Goal: Task Accomplishment & Management: Manage account settings

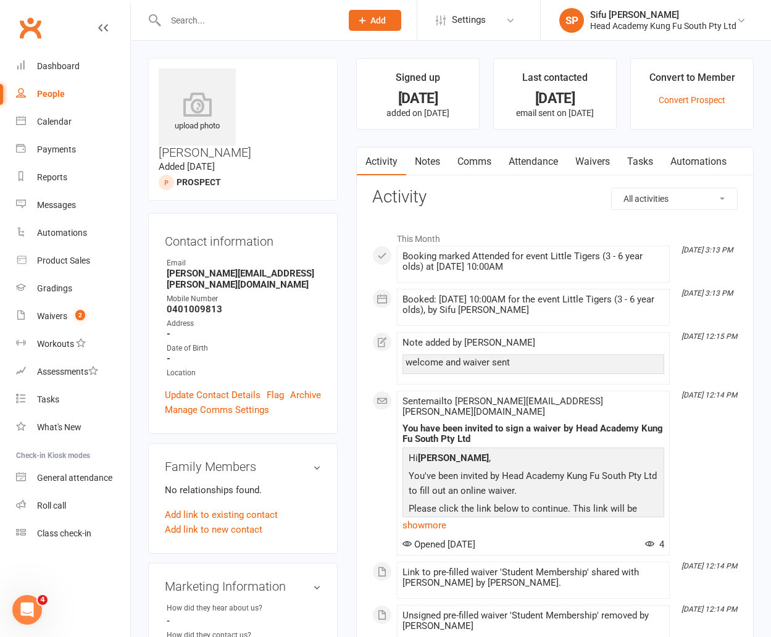
click at [60, 93] on div "People" at bounding box center [51, 94] width 28 height 10
select select "25"
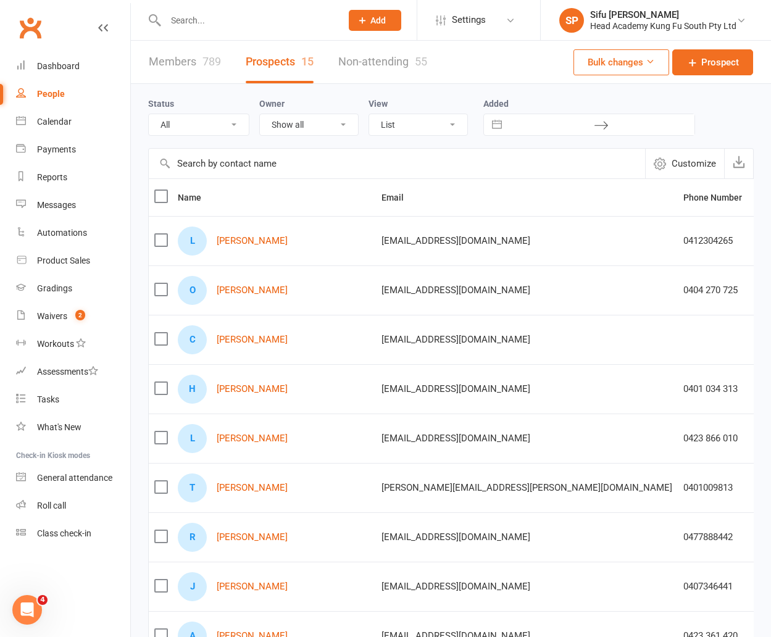
click at [392, 162] on input "text" at bounding box center [397, 164] width 496 height 30
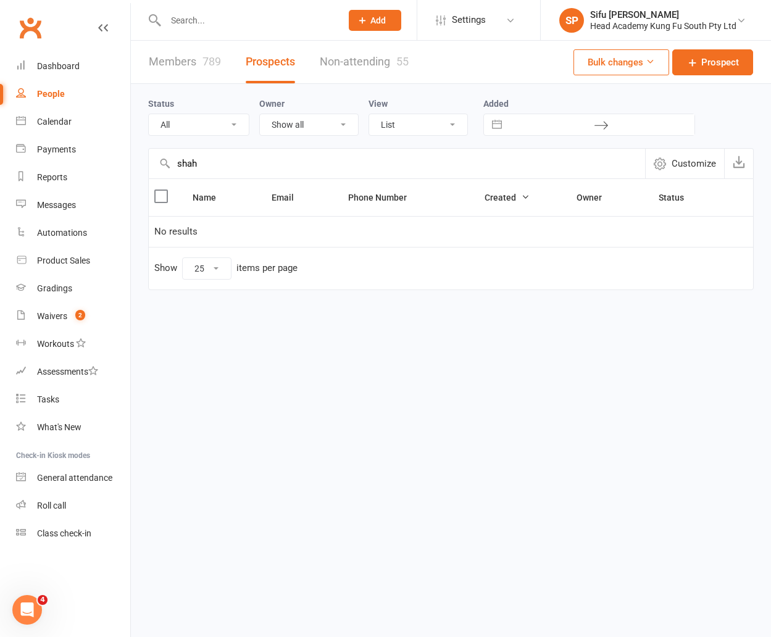
type input "shah"
click at [199, 66] on link "Members 789" at bounding box center [185, 62] width 72 height 43
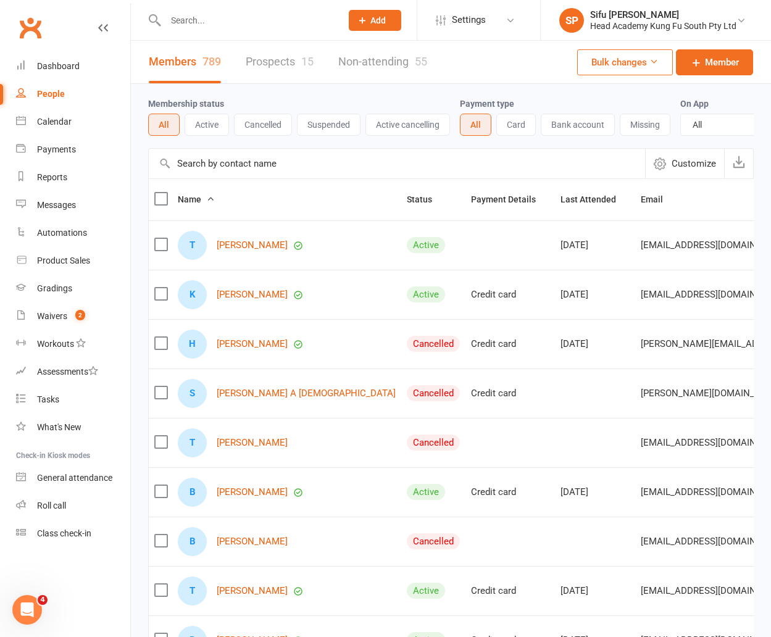
click at [208, 168] on input "text" at bounding box center [397, 164] width 496 height 30
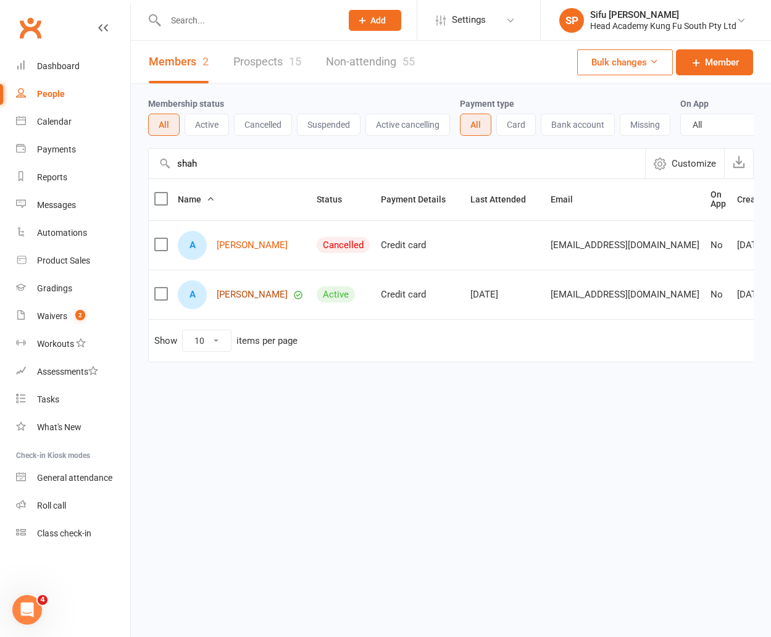
type input "shah"
click at [241, 291] on link "[PERSON_NAME]" at bounding box center [252, 294] width 71 height 10
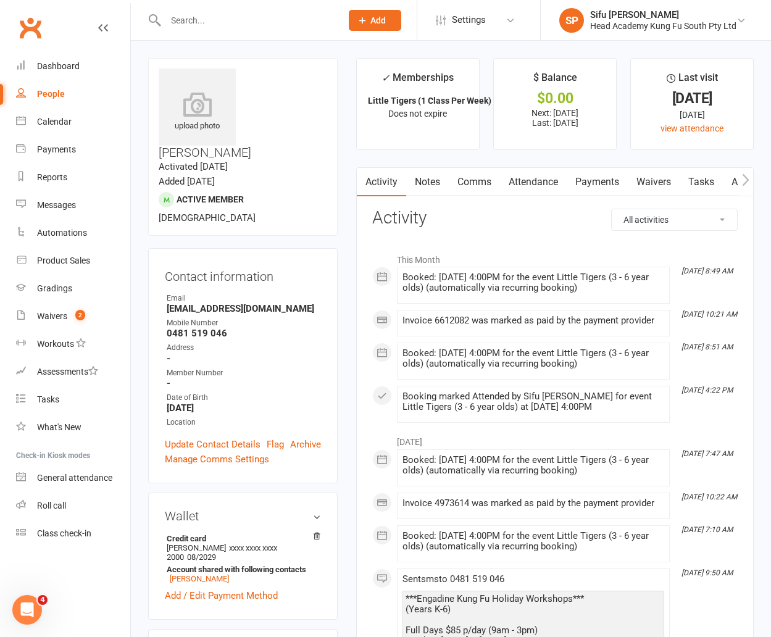
click at [589, 181] on link "Payments" at bounding box center [596, 182] width 61 height 28
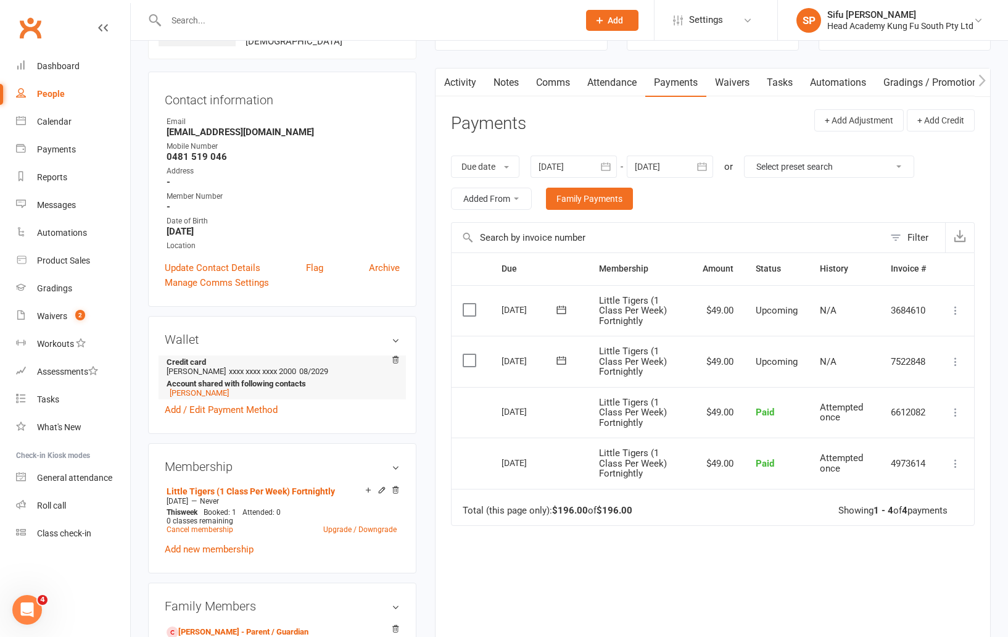
scroll to position [202, 0]
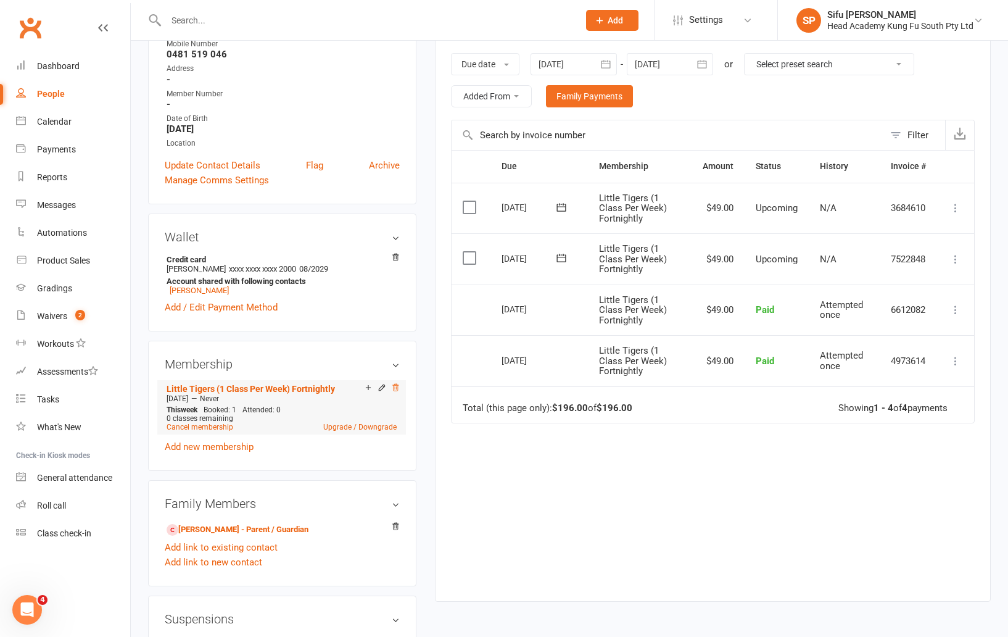
click at [396, 384] on icon at bounding box center [395, 387] width 9 height 9
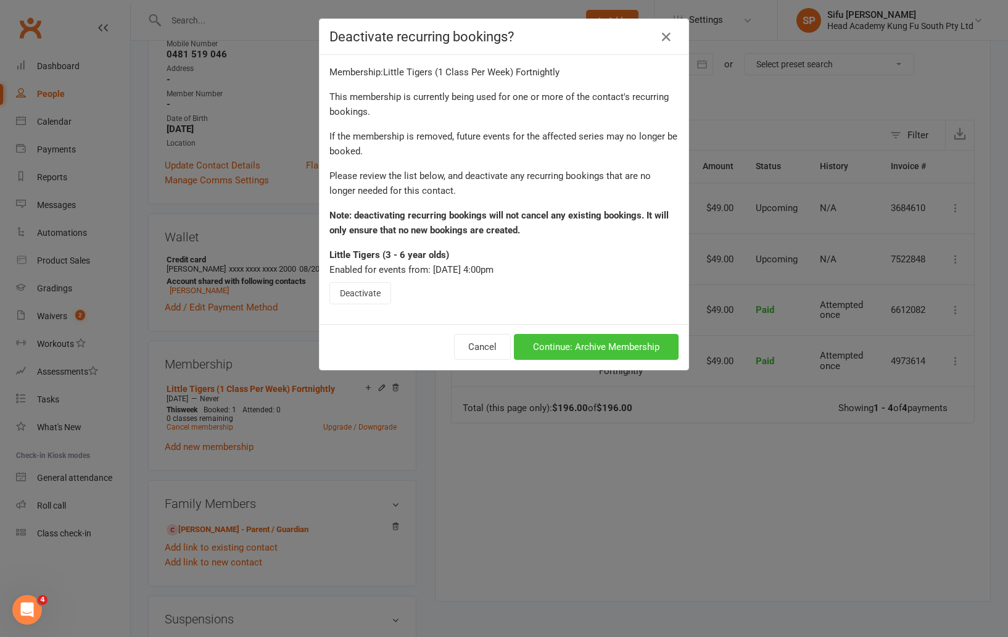
click at [566, 339] on button "Continue: Archive Membership" at bounding box center [596, 347] width 165 height 26
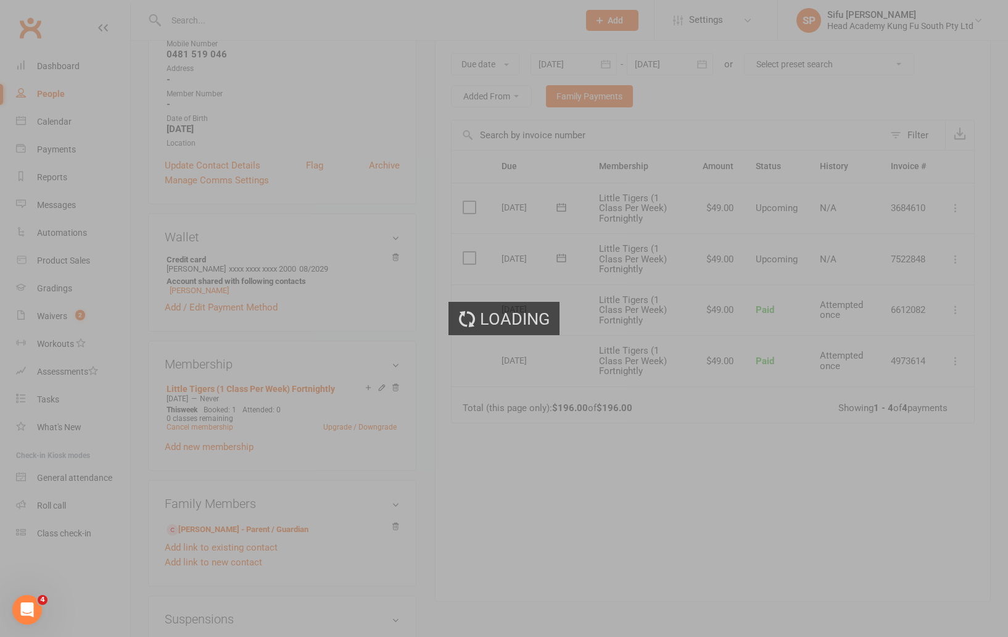
scroll to position [199, 0]
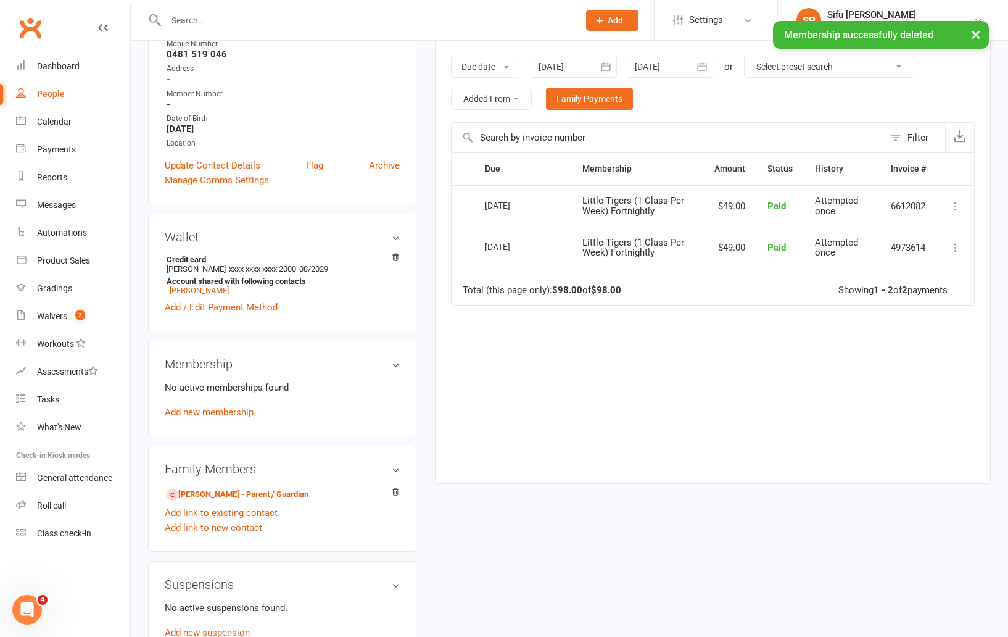
click at [416, 366] on div "Membership No active memberships found Add new membership" at bounding box center [282, 389] width 268 height 96
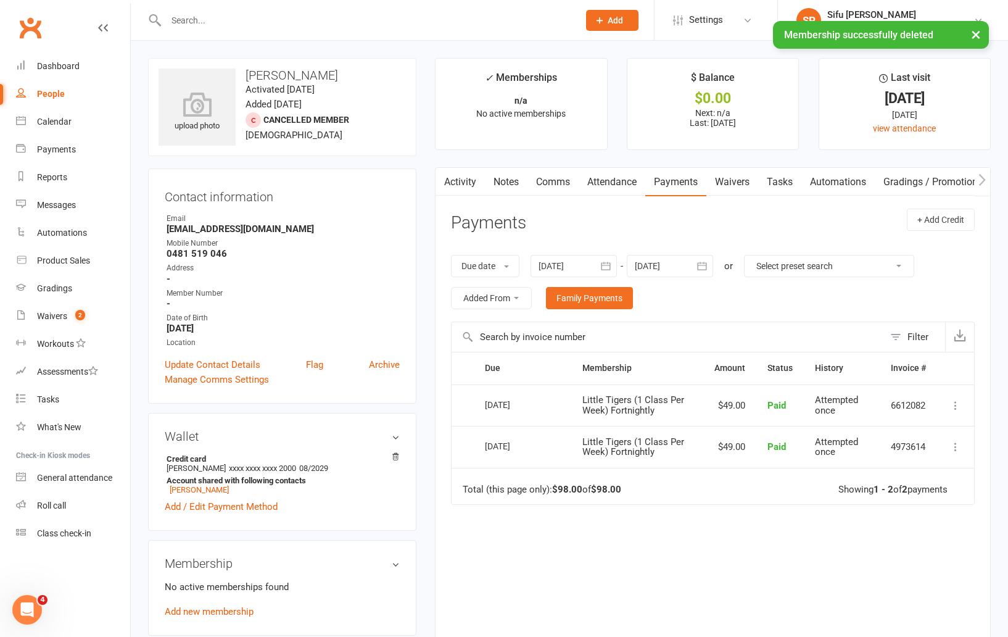
click at [59, 87] on link "People" at bounding box center [73, 94] width 114 height 28
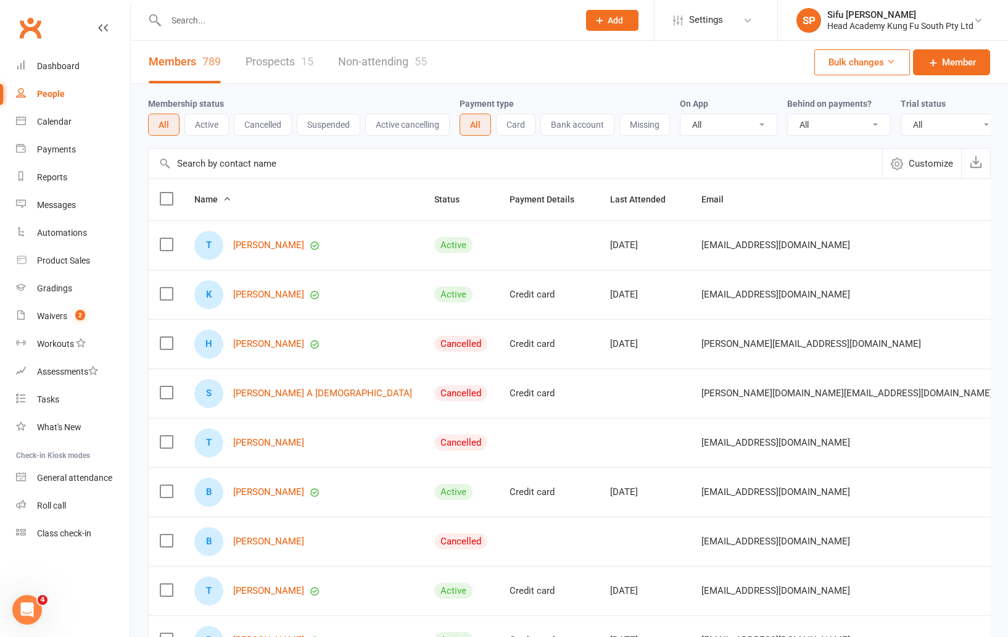
click at [683, 151] on input "text" at bounding box center [516, 164] width 734 height 30
click at [295, 62] on link "Prospects 15" at bounding box center [280, 62] width 68 height 43
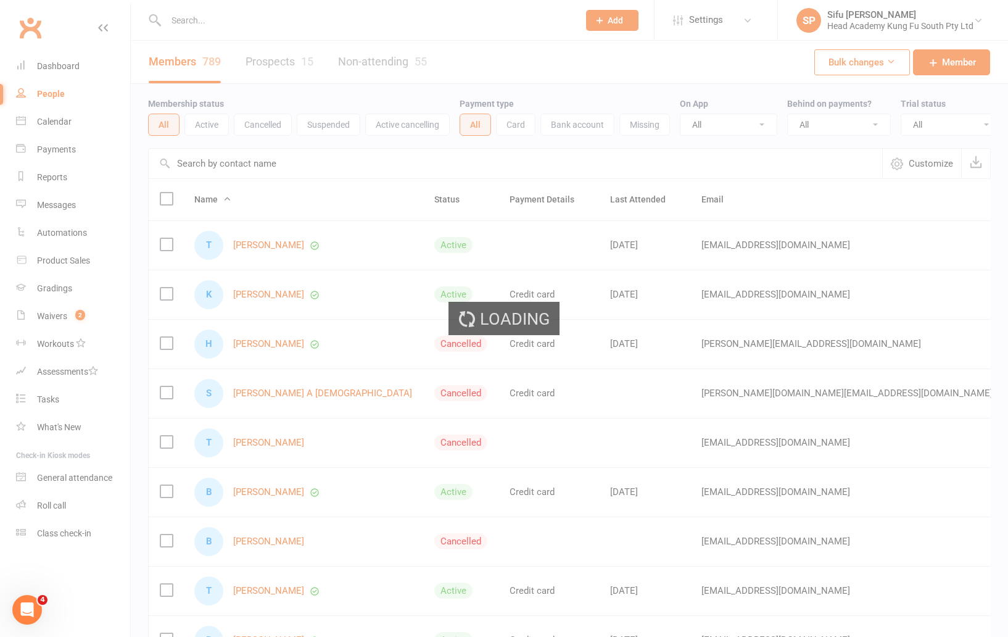
select select "25"
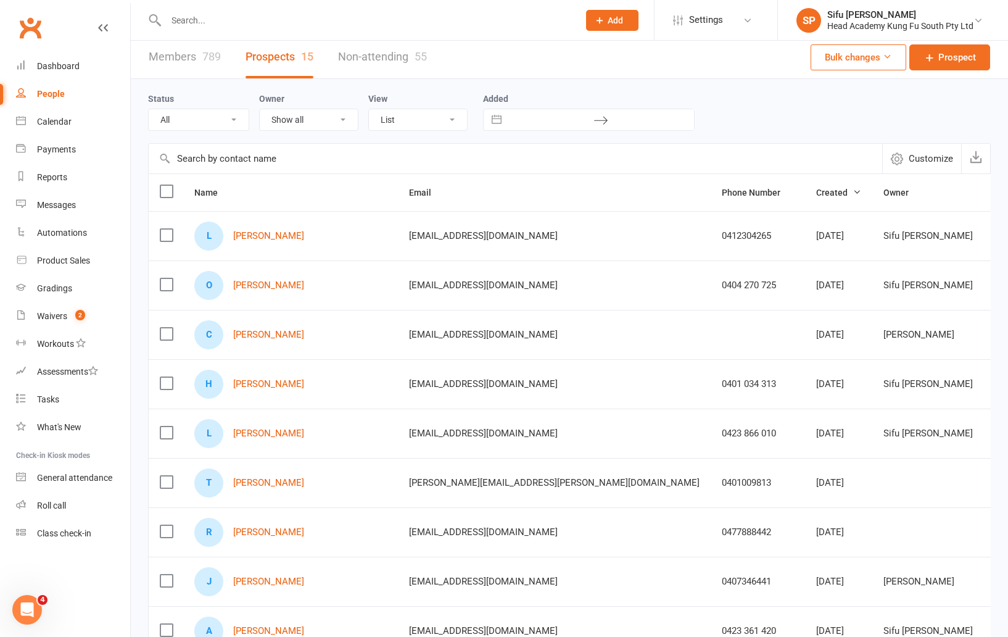
drag, startPoint x: 145, startPoint y: 207, endPoint x: 72, endPoint y: 94, distance: 133.9
click at [145, 207] on div "Status All (No status set) (Invalid status) Initial Contact Follow-up Call Foll…" at bounding box center [570, 545] width 878 height 933
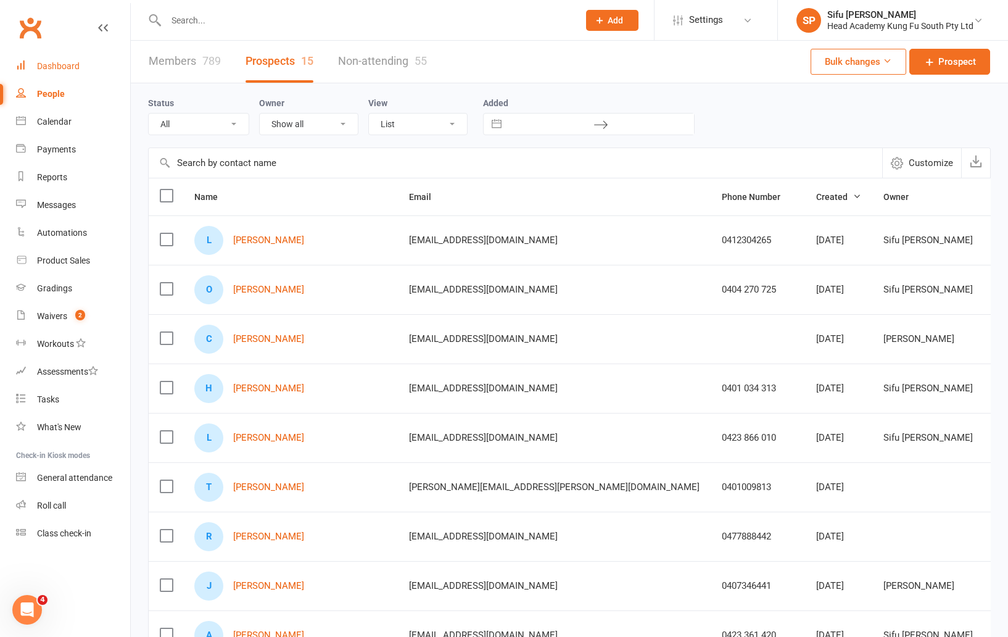
click at [56, 65] on div "Dashboard" at bounding box center [58, 66] width 43 height 10
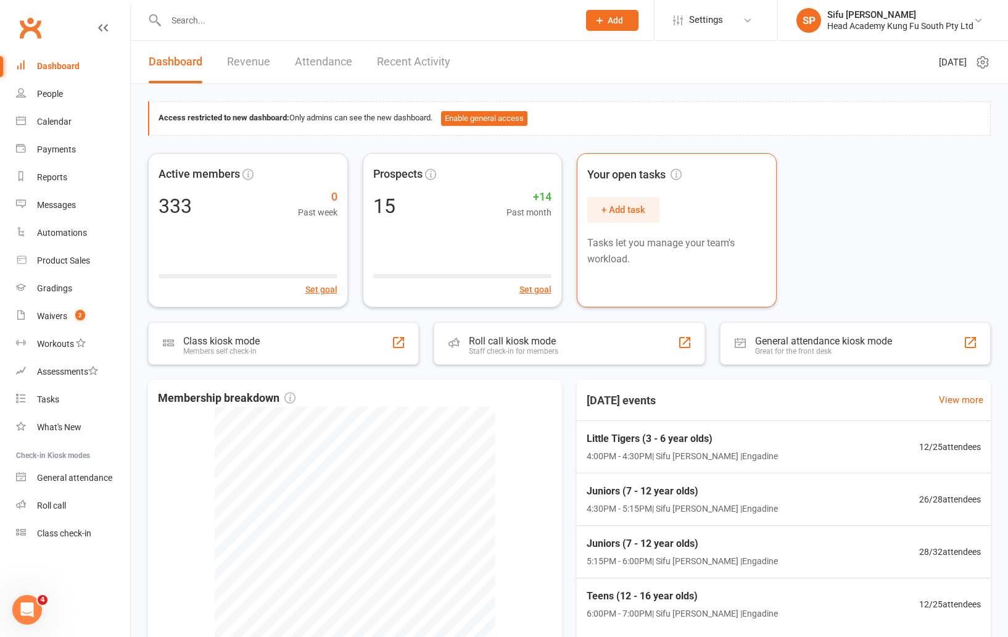
drag, startPoint x: 874, startPoint y: 204, endPoint x: 587, endPoint y: 224, distance: 287.0
click at [770, 204] on div "Active members 333 0 Past week Set goal Prospects 15 +14 Past month Set goal Yo…" at bounding box center [569, 230] width 843 height 154
click at [770, 245] on div "Active members 333 0 Past week Set goal Prospects 15 +14 Past month Set goal Yo…" at bounding box center [569, 230] width 843 height 154
click at [65, 85] on link "People" at bounding box center [73, 94] width 114 height 28
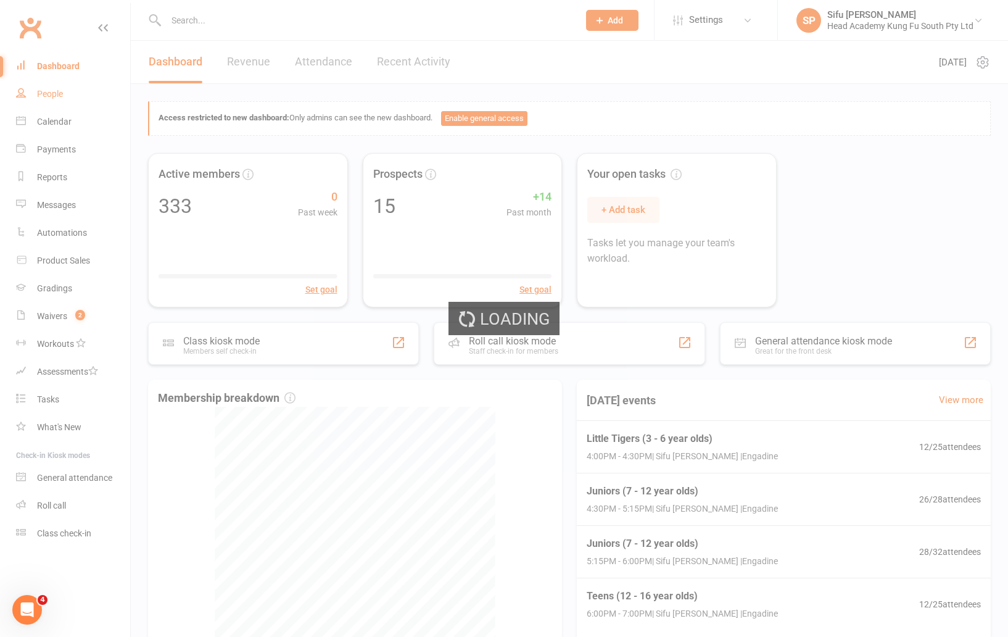
select select "25"
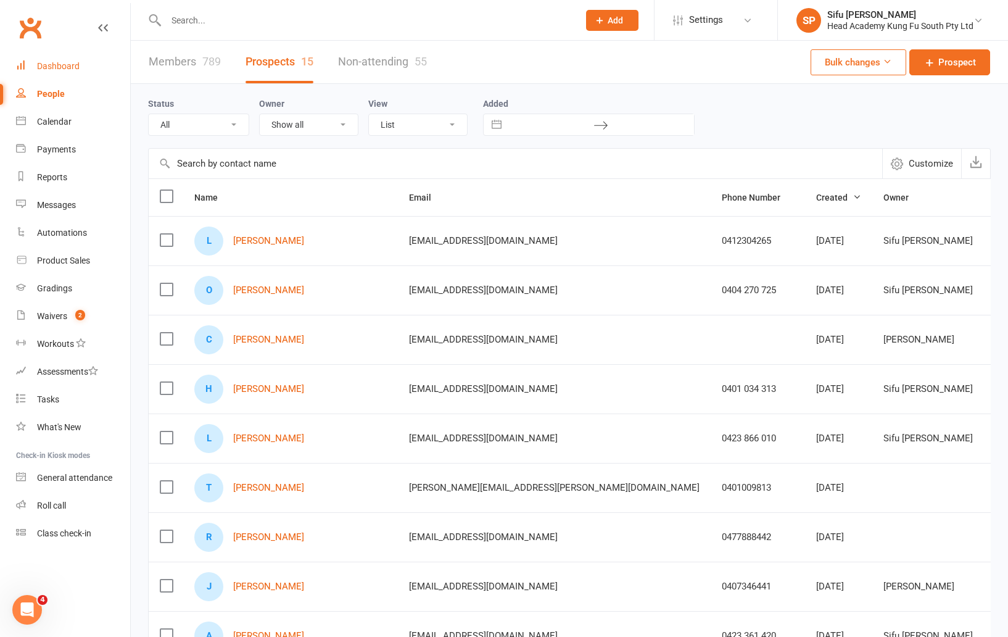
click at [62, 63] on div "Dashboard" at bounding box center [58, 66] width 43 height 10
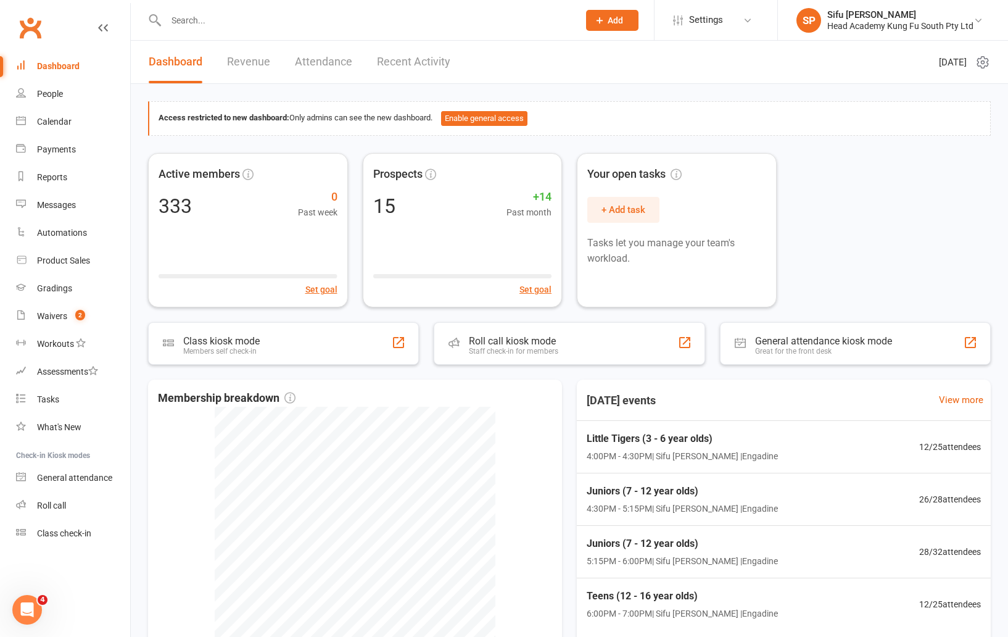
click at [770, 185] on div "Active members 333 0 Past week Set goal Prospects 15 +14 Past month Set goal Yo…" at bounding box center [569, 230] width 843 height 154
